Goal: Navigation & Orientation: Find specific page/section

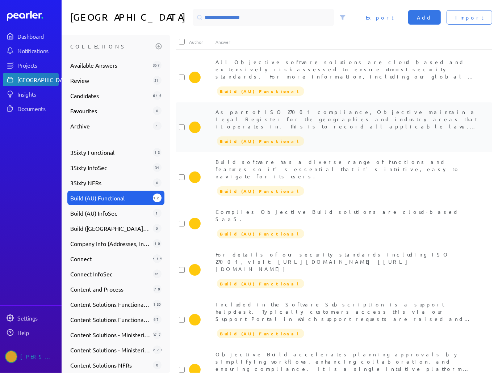
scroll to position [93, 0]
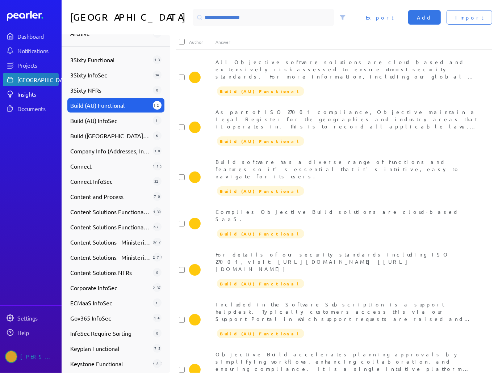
click at [35, 98] on link "Insights" at bounding box center [31, 94] width 56 height 13
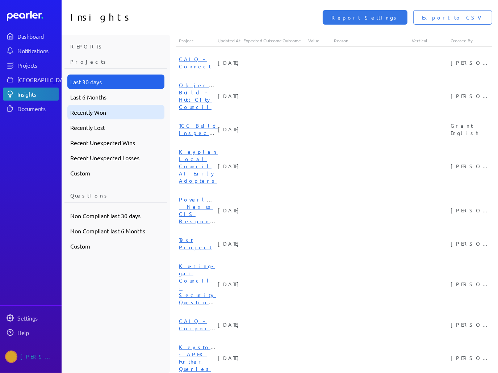
click at [97, 109] on div "Recently Won" at bounding box center [115, 112] width 97 height 14
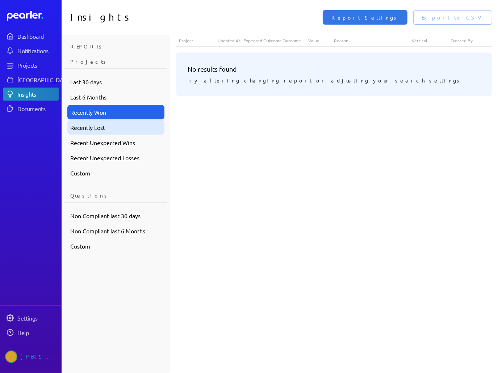
click at [96, 126] on div "Recently Lost" at bounding box center [115, 127] width 97 height 14
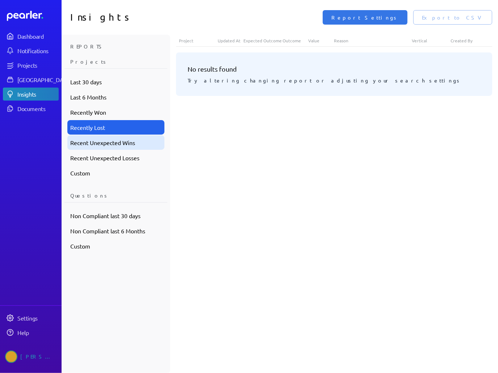
click at [96, 142] on div "Recent Unexpected Wins" at bounding box center [115, 142] width 97 height 14
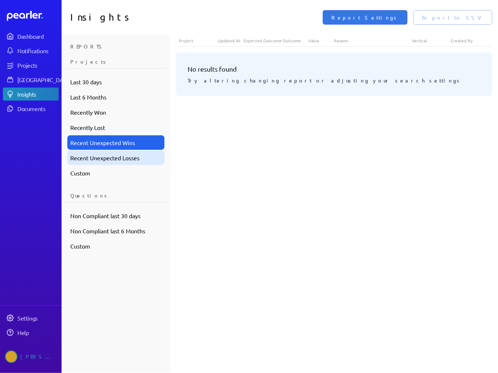
click at [96, 158] on div "Recent Unexpected Losses" at bounding box center [115, 158] width 97 height 14
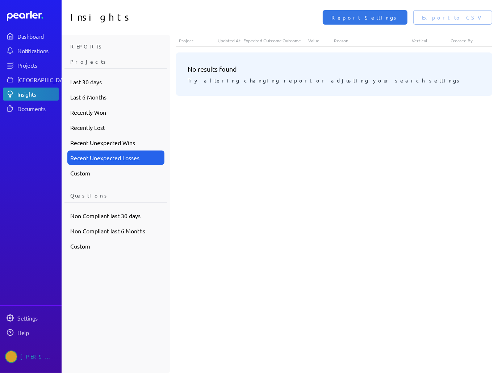
click at [91, 104] on div "Last 6 Months" at bounding box center [115, 97] width 97 height 14
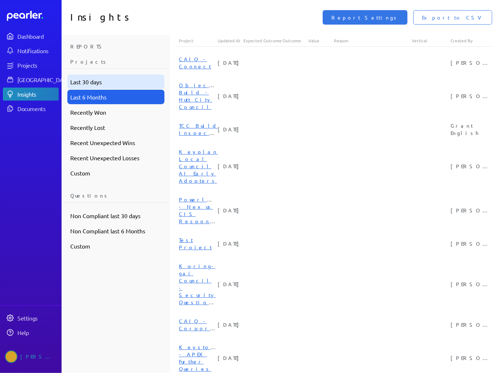
click at [90, 84] on div "Last 30 days" at bounding box center [115, 82] width 97 height 14
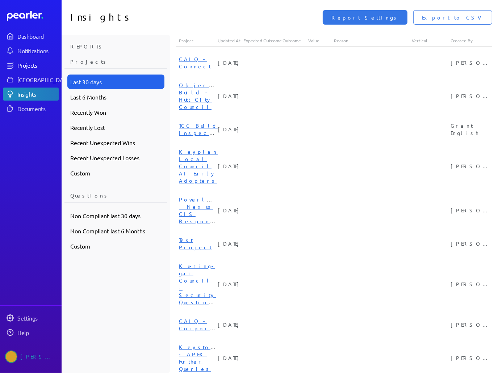
click at [32, 64] on div "Projects" at bounding box center [37, 65] width 41 height 7
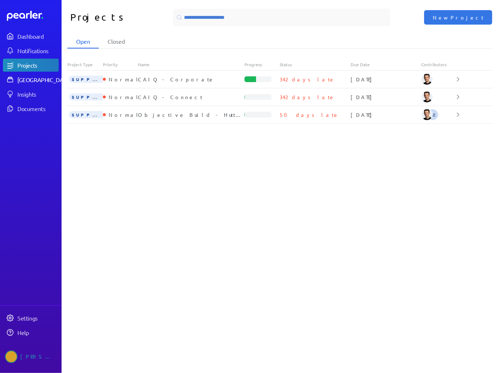
click at [41, 82] on div "[GEOGRAPHIC_DATA]" at bounding box center [44, 79] width 54 height 7
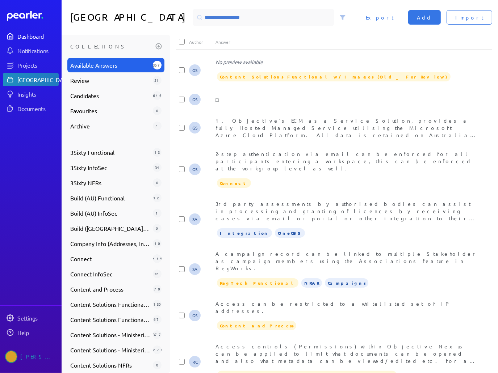
click at [38, 37] on div "Dashboard" at bounding box center [37, 36] width 41 height 7
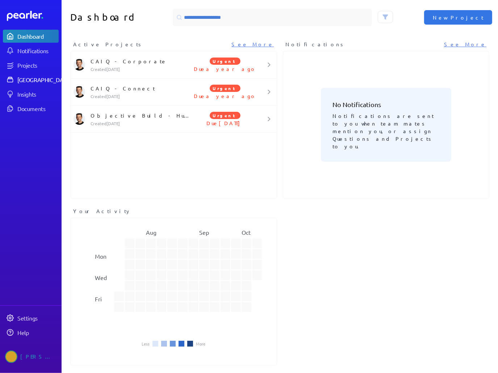
click at [35, 79] on div "[GEOGRAPHIC_DATA]" at bounding box center [44, 79] width 54 height 7
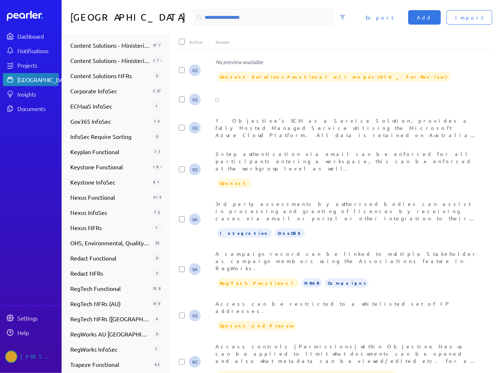
scroll to position [310, 0]
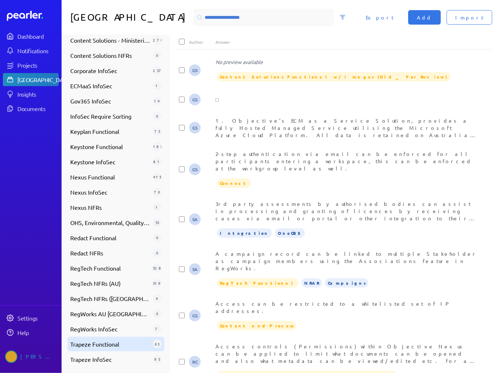
click at [123, 340] on span "Trapeze Functional" at bounding box center [110, 344] width 80 height 9
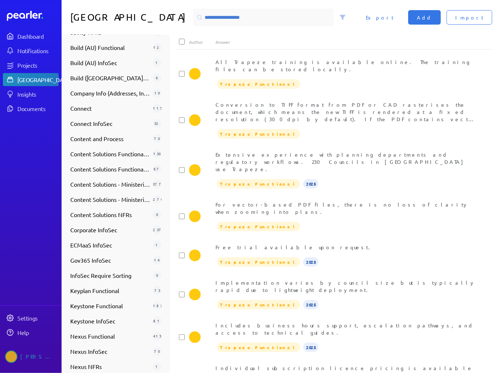
scroll to position [0, 0]
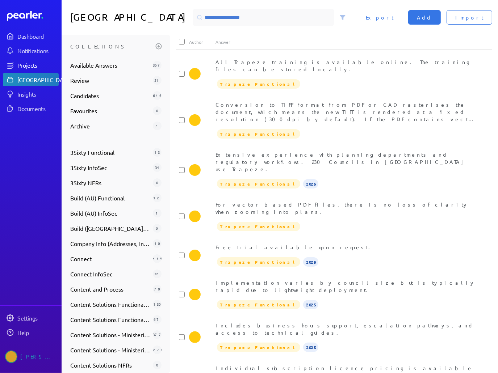
click at [43, 65] on div "Projects" at bounding box center [37, 65] width 41 height 7
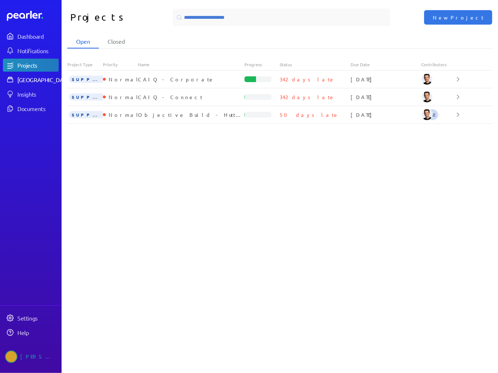
click at [38, 77] on div "[GEOGRAPHIC_DATA]" at bounding box center [44, 79] width 54 height 7
